Goal: Navigation & Orientation: Find specific page/section

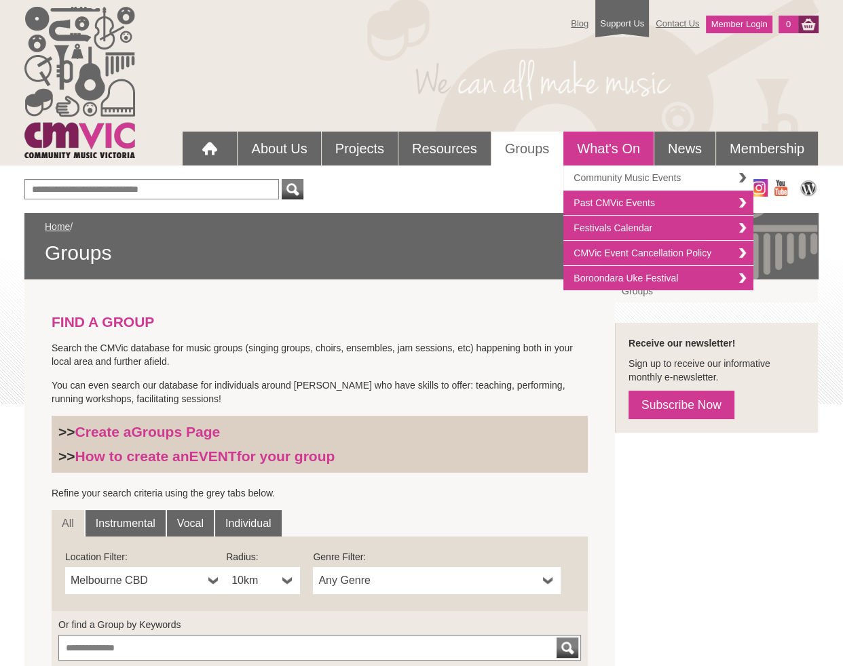
click at [596, 179] on link "Community Music Events" at bounding box center [658, 178] width 190 height 25
